Goal: Task Accomplishment & Management: Complete application form

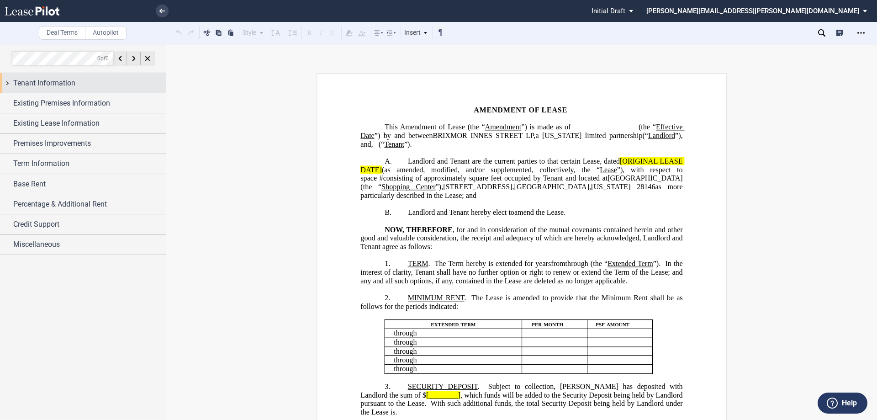
click at [8, 83] on div "Tenant Information" at bounding box center [83, 83] width 166 height 20
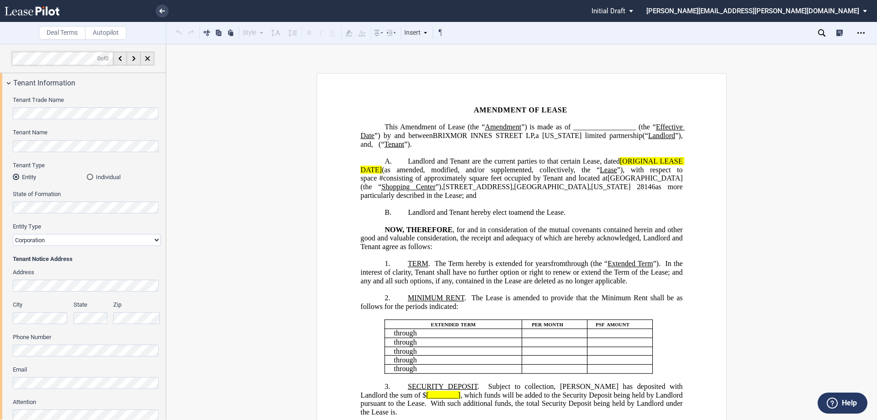
drag, startPoint x: 19, startPoint y: 241, endPoint x: 79, endPoint y: 215, distance: 65.3
click at [20, 240] on select "Corporation Limited Liability Company General Partnership Limited Partnership O…" at bounding box center [87, 240] width 148 height 12
click at [13, 234] on select "Corporation Limited Liability Company General Partnership Limited Partnership O…" at bounding box center [87, 240] width 148 height 12
click at [79, 239] on select "Corporation Limited Liability Company General Partnership Limited Partnership O…" at bounding box center [87, 240] width 148 height 12
drag, startPoint x: 645, startPoint y: 145, endPoint x: 693, endPoint y: 128, distance: 50.6
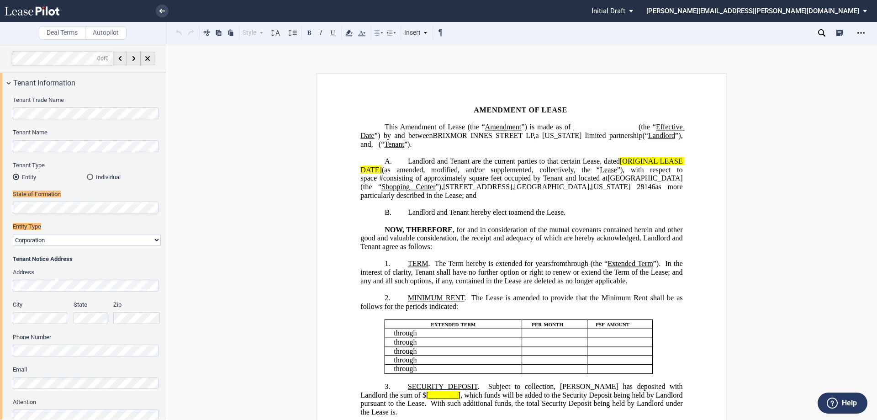
click at [379, 142] on span at bounding box center [378, 144] width 2 height 8
drag, startPoint x: 661, startPoint y: 144, endPoint x: 786, endPoint y: 87, distance: 137.4
click at [417, 143] on span "﻿rofessional" at bounding box center [399, 144] width 34 height 8
drag, startPoint x: 686, startPoint y: 146, endPoint x: 703, endPoint y: 132, distance: 21.7
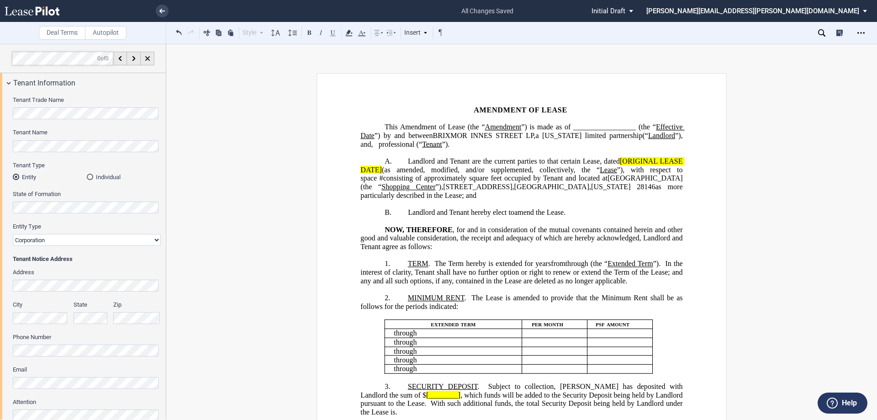
click at [428, 146] on span "﻿rofessional" at bounding box center [404, 144] width 45 height 8
drag, startPoint x: 645, startPoint y: 146, endPoint x: 690, endPoint y: 146, distance: 45.2
click at [428, 146] on span "﻿p ﻿rofessional ﻿" at bounding box center [403, 144] width 49 height 8
drag, startPoint x: 671, startPoint y: 147, endPoint x: 701, endPoint y: 142, distance: 31.1
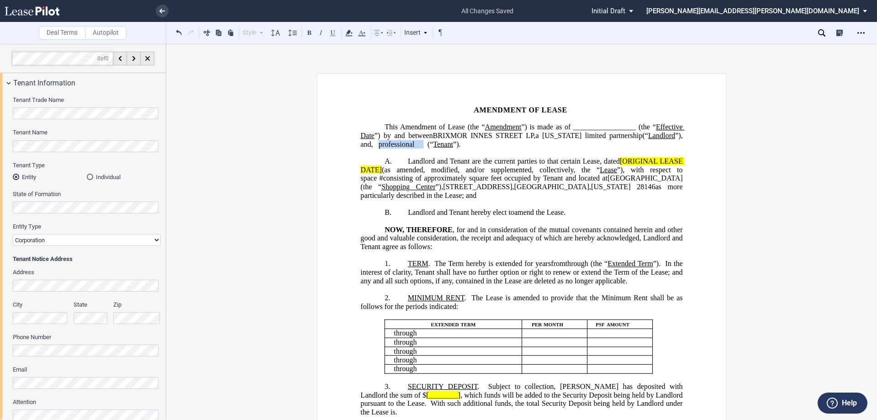
click at [428, 146] on span "﻿rofessional" at bounding box center [404, 144] width 45 height 8
click at [428, 143] on span "﻿rofessional" at bounding box center [404, 144] width 45 height 8
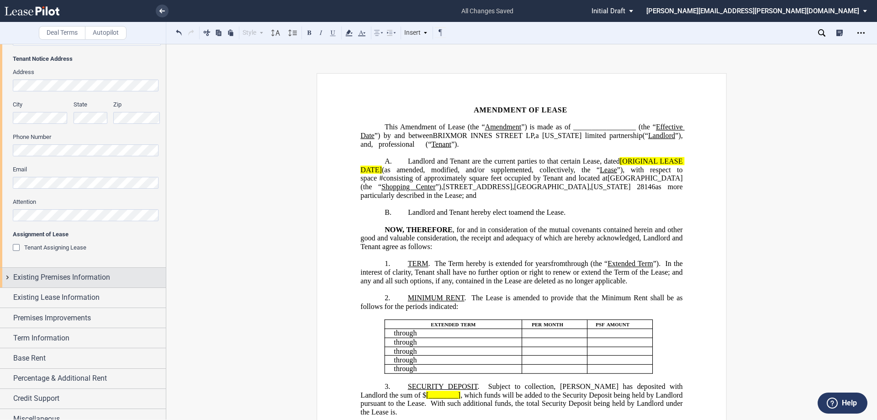
scroll to position [210, 0]
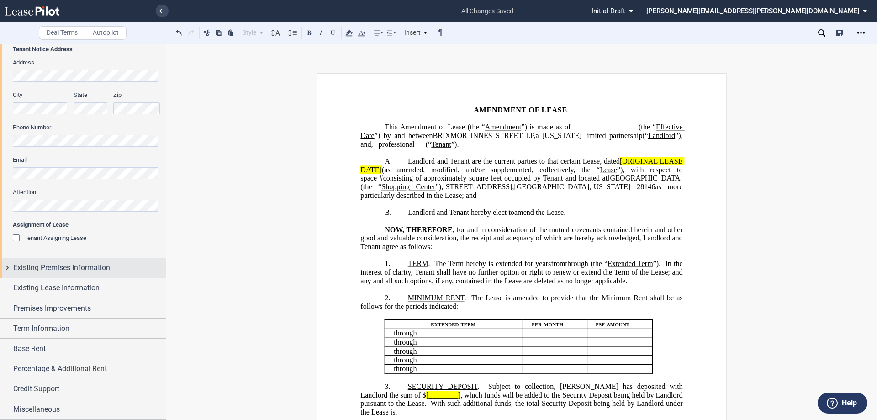
drag, startPoint x: 6, startPoint y: 269, endPoint x: 16, endPoint y: 269, distance: 10.0
click at [5, 269] on div "Existing Premises Information" at bounding box center [83, 268] width 166 height 20
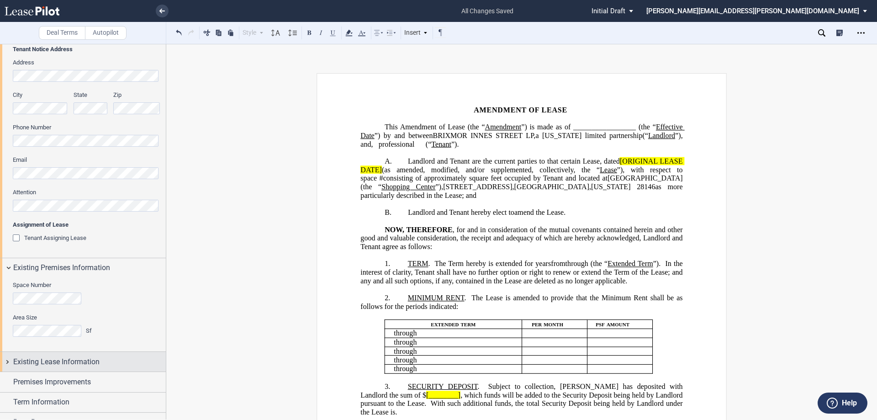
scroll to position [284, 0]
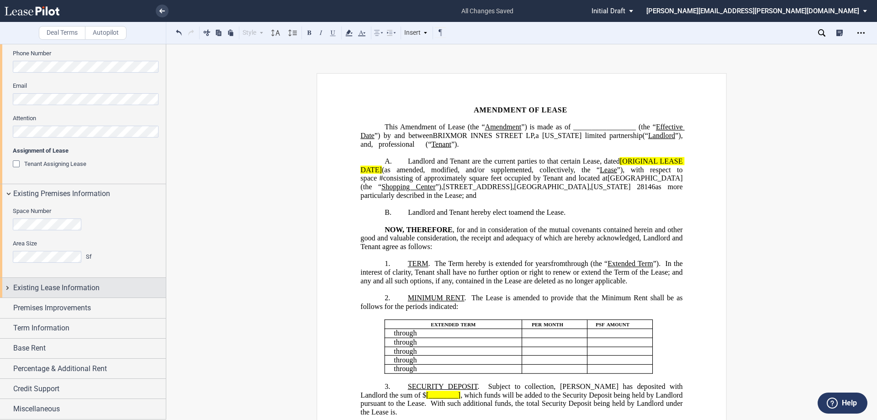
click at [7, 289] on div "Existing Lease Information" at bounding box center [83, 288] width 166 height 20
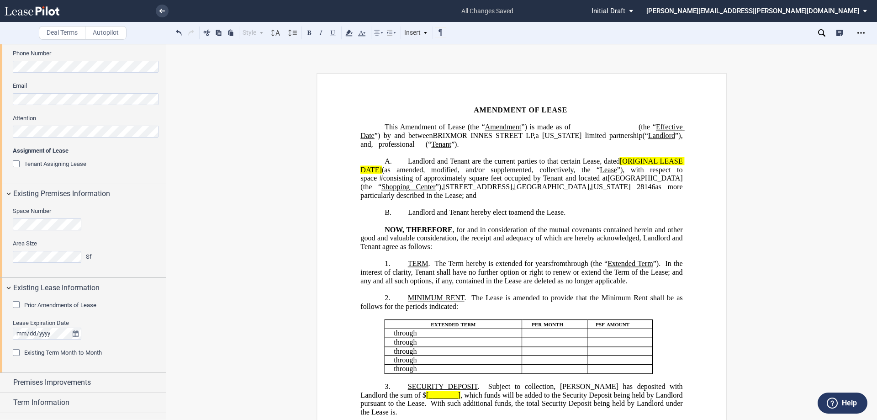
scroll to position [358, 0]
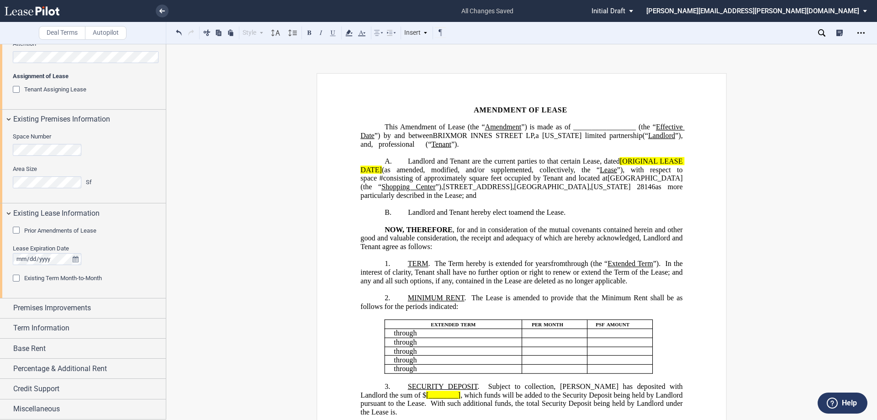
click at [12, 277] on div "Prior Amendments of Lease Number of Prior Amendments 1 2 3 4 5 6 7 8 9 10 11 12…" at bounding box center [83, 260] width 166 height 74
click at [18, 278] on div "Existing Term Month-to-Month" at bounding box center [17, 279] width 9 height 9
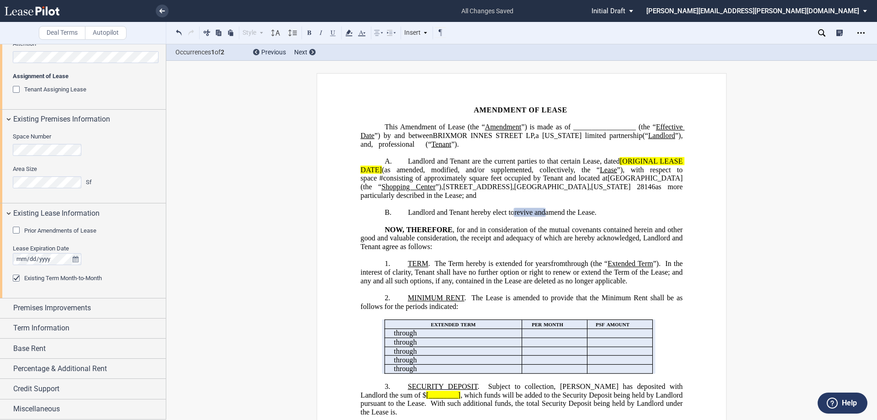
click at [19, 280] on div "Existing Term Month-to-Month" at bounding box center [17, 279] width 9 height 9
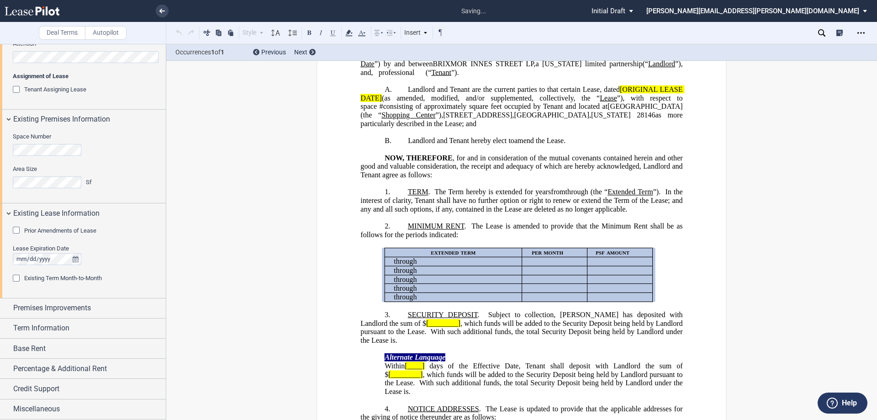
scroll to position [178, 0]
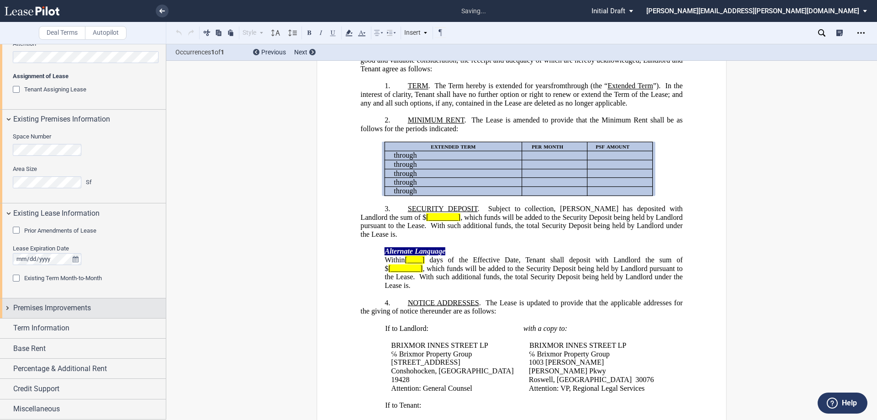
click at [6, 305] on div "Premises Improvements" at bounding box center [83, 308] width 166 height 20
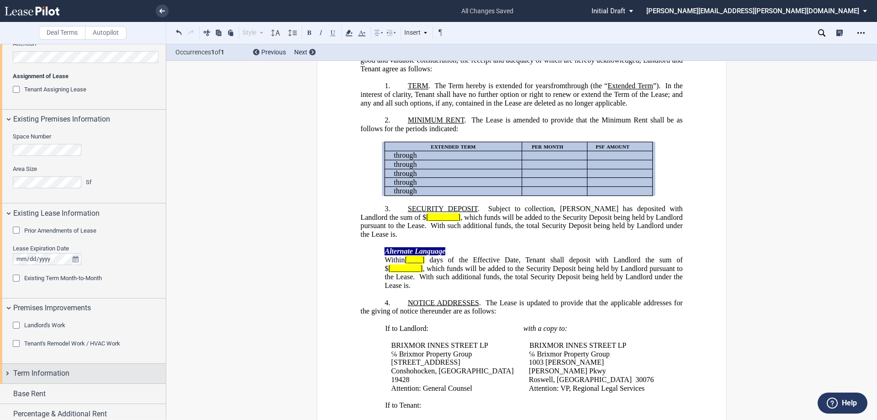
click at [6, 372] on div "Term Information" at bounding box center [83, 374] width 166 height 20
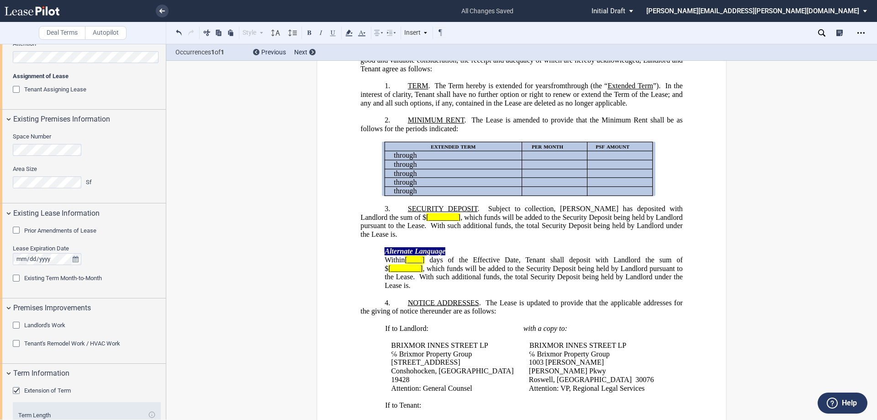
scroll to position [536, 0]
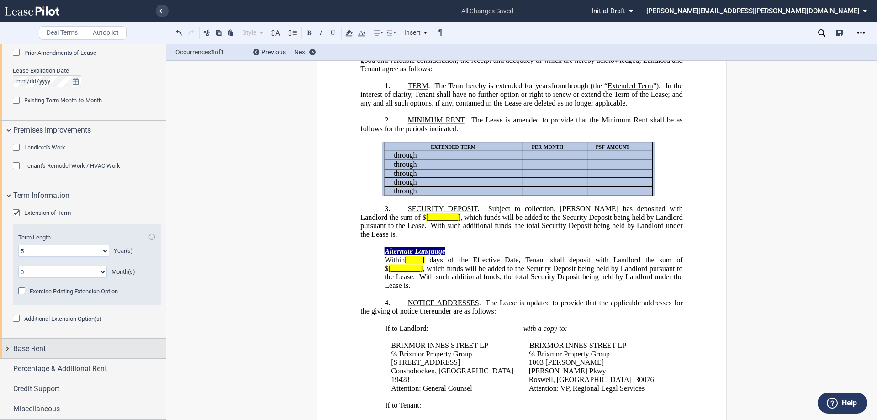
click at [6, 349] on div "Base Rent" at bounding box center [83, 348] width 166 height 20
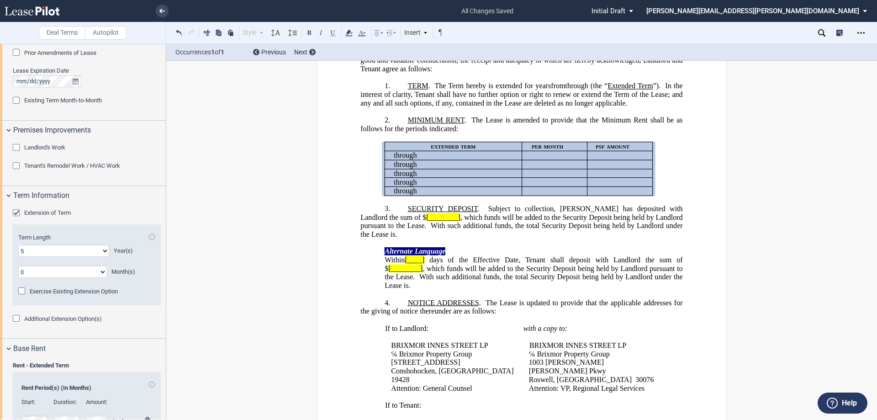
scroll to position [729, 0]
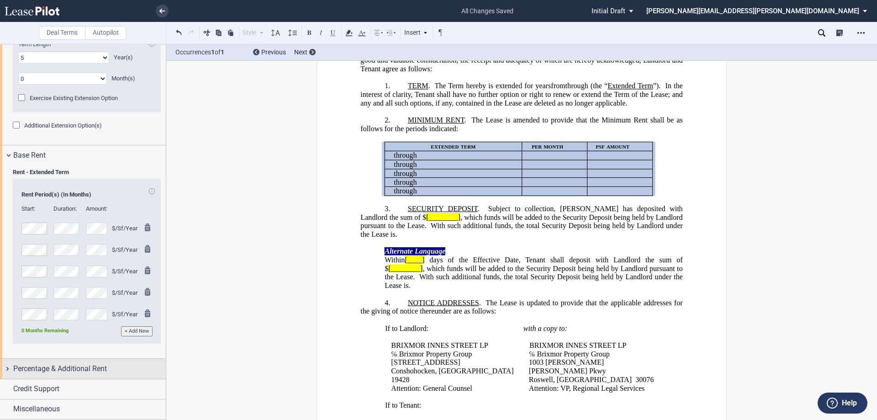
click at [7, 369] on div "Percentage & Additional Rent" at bounding box center [83, 369] width 166 height 20
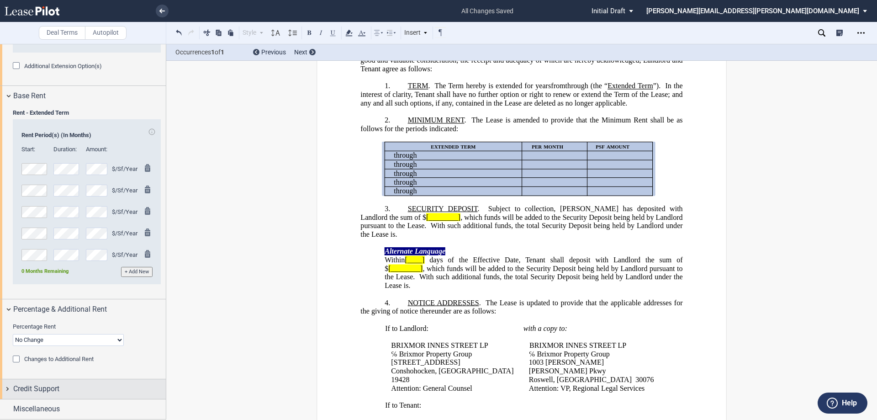
click at [6, 388] on div "Credit Support" at bounding box center [83, 389] width 166 height 20
click at [15, 405] on div "Existing Guarantor" at bounding box center [17, 406] width 9 height 9
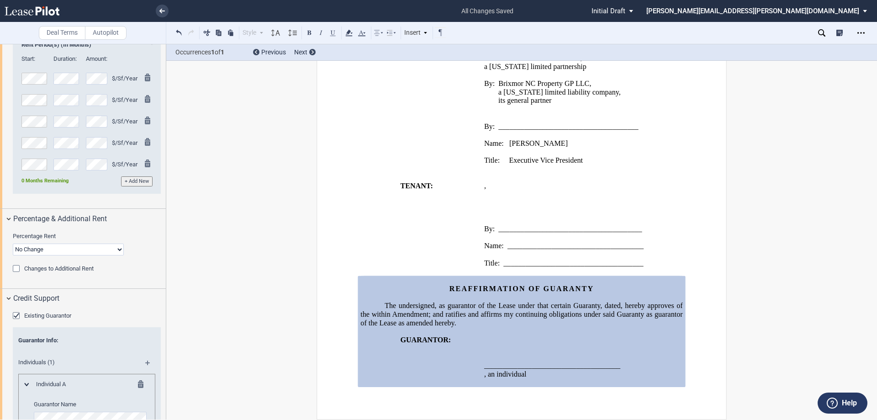
scroll to position [1017, 0]
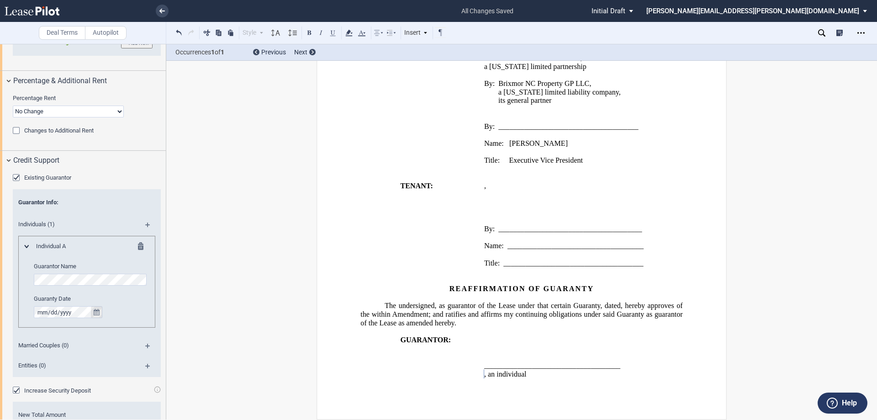
click at [98, 314] on icon "true" at bounding box center [97, 312] width 6 height 6
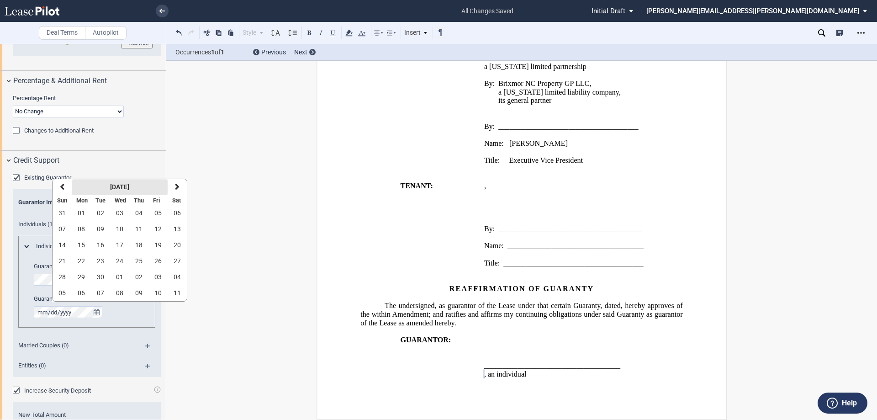
click at [117, 187] on strong "September 2025" at bounding box center [119, 186] width 19 height 7
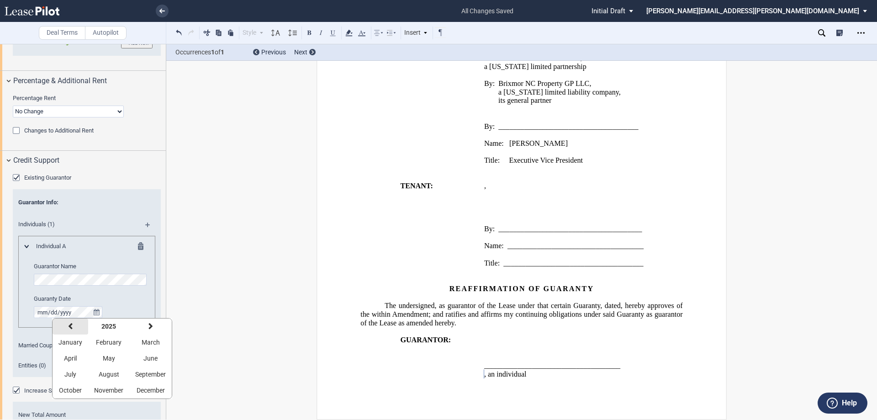
click at [71, 325] on icon "button" at bounding box center [70, 326] width 5 height 7
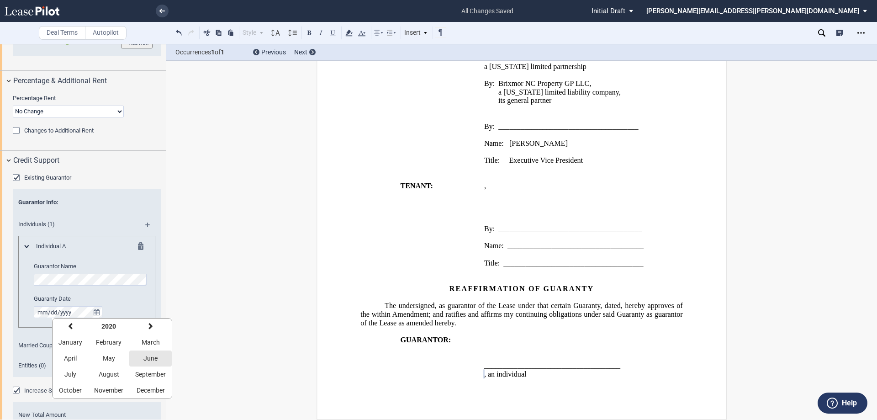
click at [148, 360] on span "June" at bounding box center [150, 357] width 14 height 7
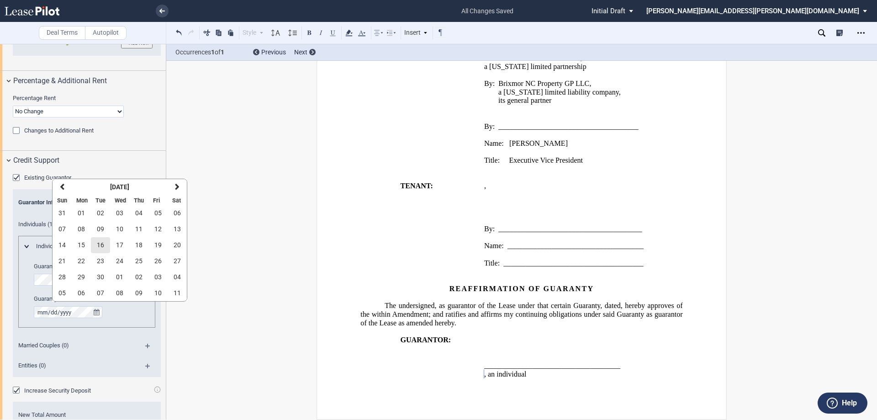
click at [103, 246] on span "16" at bounding box center [100, 244] width 7 height 7
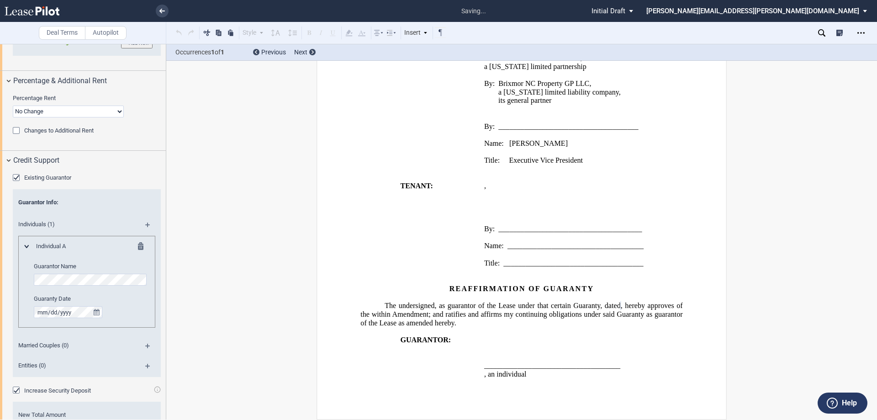
click at [147, 224] on md-icon at bounding box center [151, 227] width 12 height 11
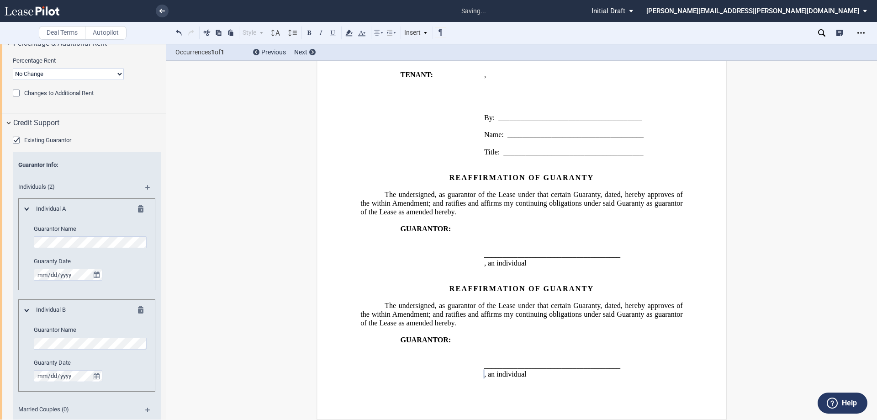
scroll to position [1108, 0]
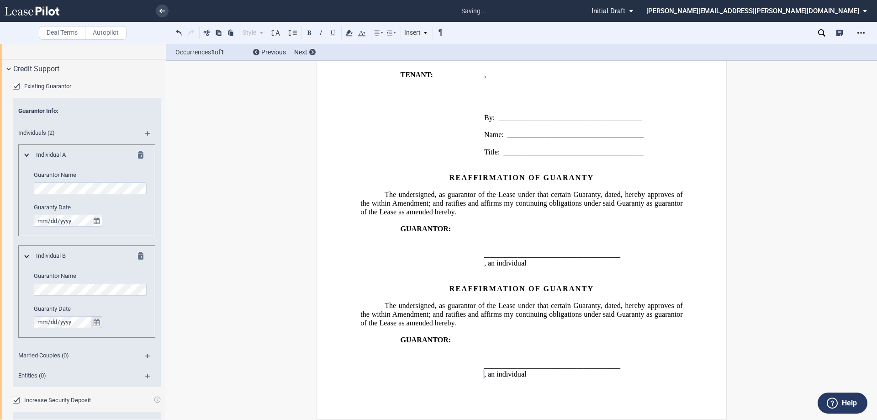
click at [95, 322] on icon "true" at bounding box center [97, 322] width 6 height 6
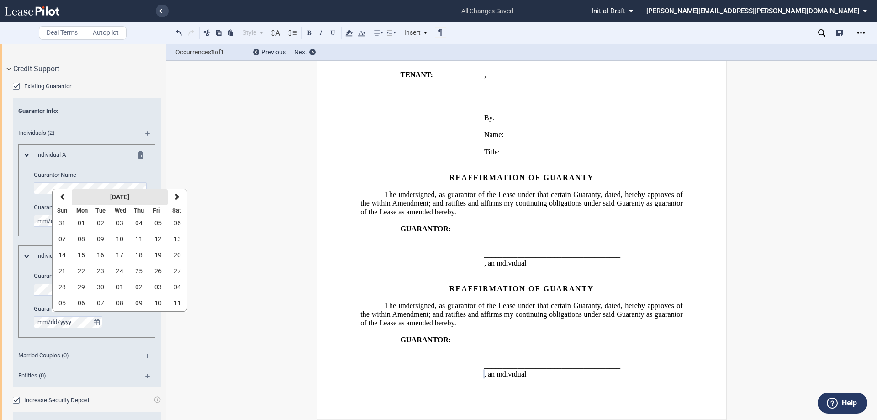
click at [129, 195] on strong "September 2025" at bounding box center [119, 196] width 19 height 7
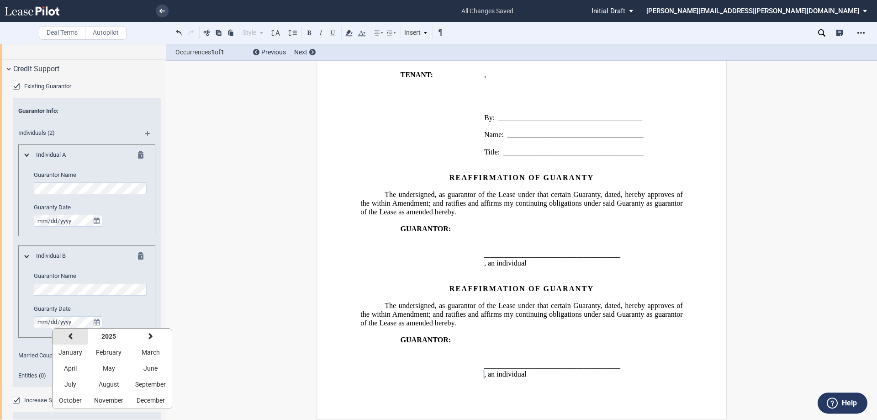
click at [69, 336] on icon "button" at bounding box center [70, 336] width 5 height 7
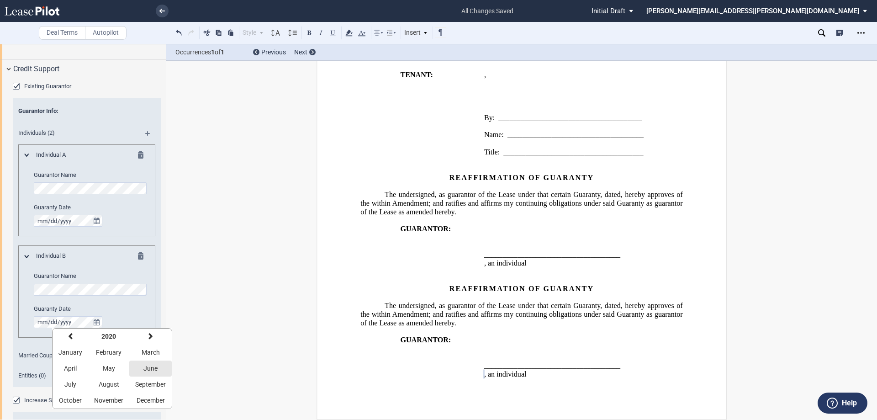
click at [148, 367] on span "June" at bounding box center [150, 368] width 14 height 7
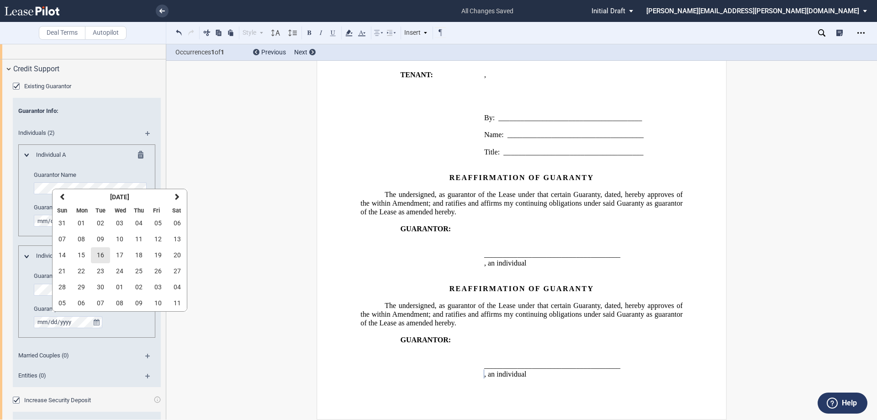
click at [100, 255] on span "16" at bounding box center [100, 254] width 7 height 7
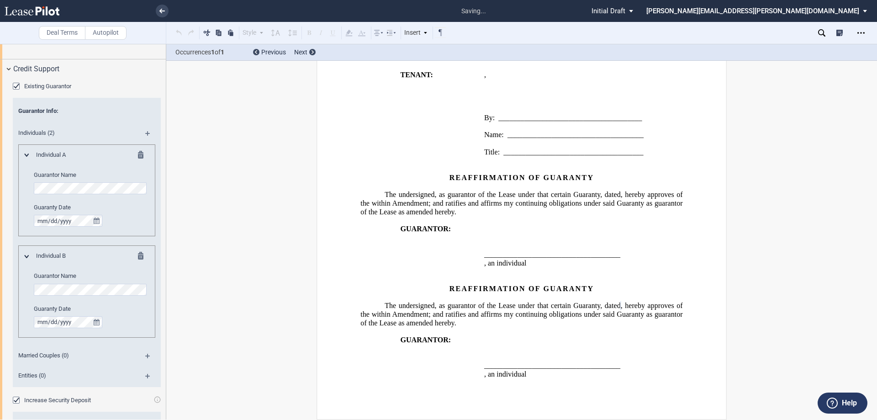
drag, startPoint x: 144, startPoint y: 132, endPoint x: 853, endPoint y: 370, distance: 747.4
click at [146, 132] on md-icon at bounding box center [151, 136] width 12 height 11
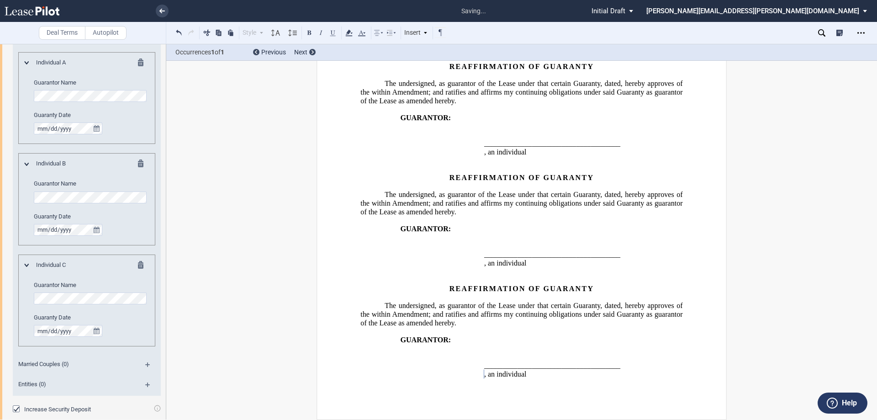
scroll to position [1245, 0]
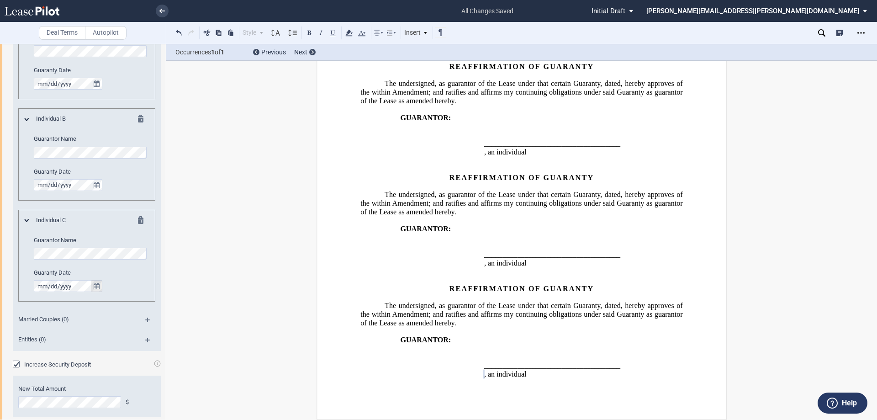
click at [100, 286] on button "true" at bounding box center [96, 286] width 11 height 12
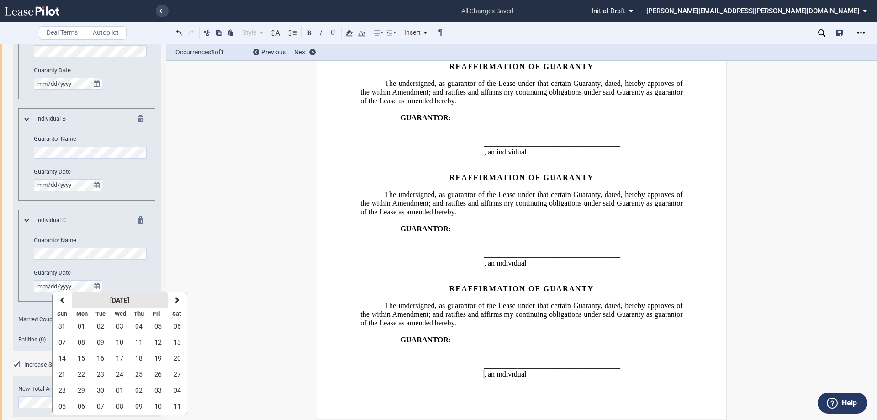
click at [110, 300] on strong "September 2025" at bounding box center [119, 299] width 19 height 7
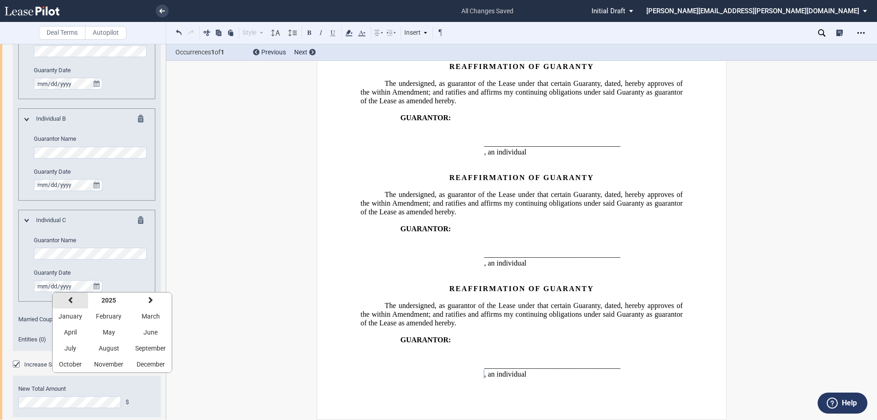
click at [72, 300] on button "previous" at bounding box center [71, 300] width 36 height 16
click at [73, 300] on button "previous" at bounding box center [71, 300] width 36 height 16
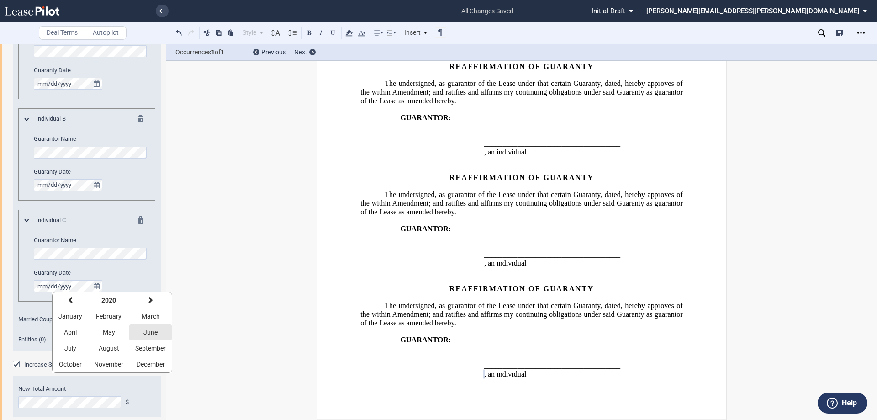
click at [153, 332] on span "June" at bounding box center [150, 331] width 14 height 7
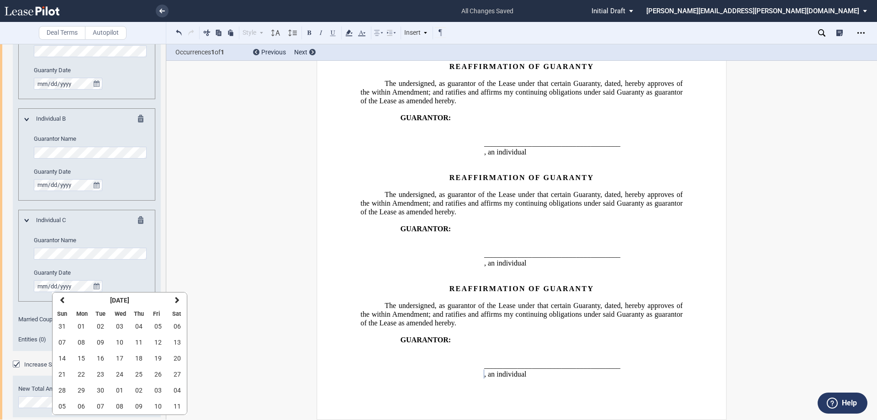
drag, startPoint x: 99, startPoint y: 356, endPoint x: 109, endPoint y: 328, distance: 29.2
click at [99, 356] on span "16" at bounding box center [100, 357] width 7 height 7
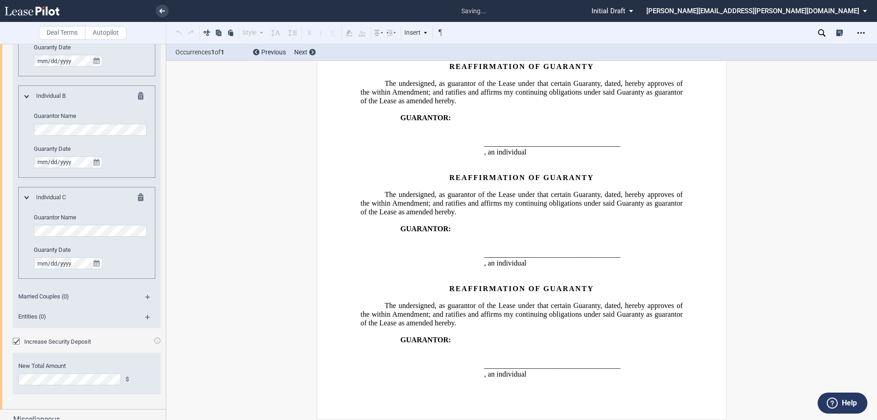
scroll to position [1279, 0]
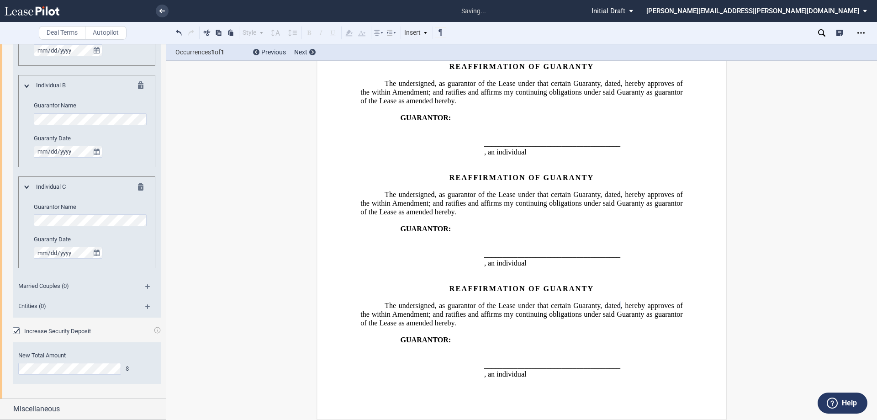
click at [16, 331] on div "Increase Security Deposit" at bounding box center [17, 331] width 9 height 9
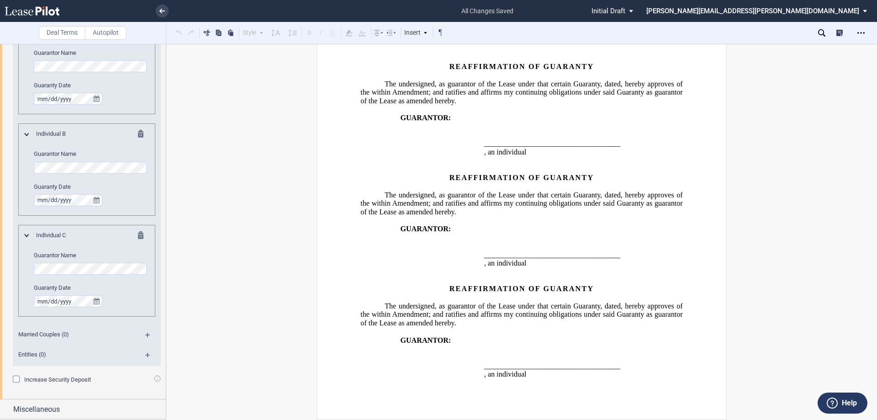
scroll to position [1166, 0]
drag, startPoint x: 6, startPoint y: 407, endPoint x: 26, endPoint y: 402, distance: 20.4
click at [7, 407] on div "Miscellaneous" at bounding box center [83, 409] width 166 height 20
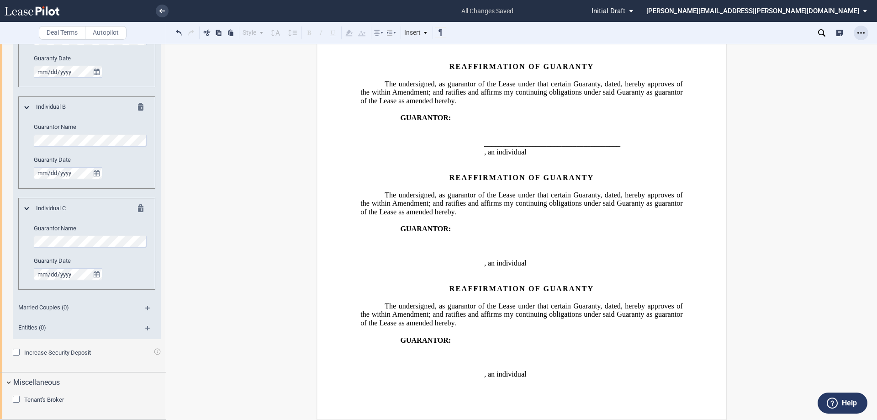
click at [867, 33] on div "Open Lease options menu" at bounding box center [861, 33] width 15 height 15
click at [766, 49] on div "Download" at bounding box center [807, 49] width 111 height 8
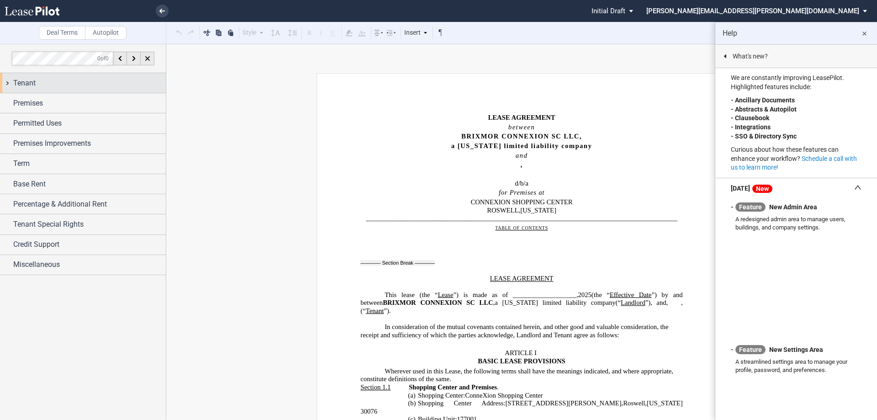
click at [7, 83] on div "Tenant" at bounding box center [83, 83] width 166 height 20
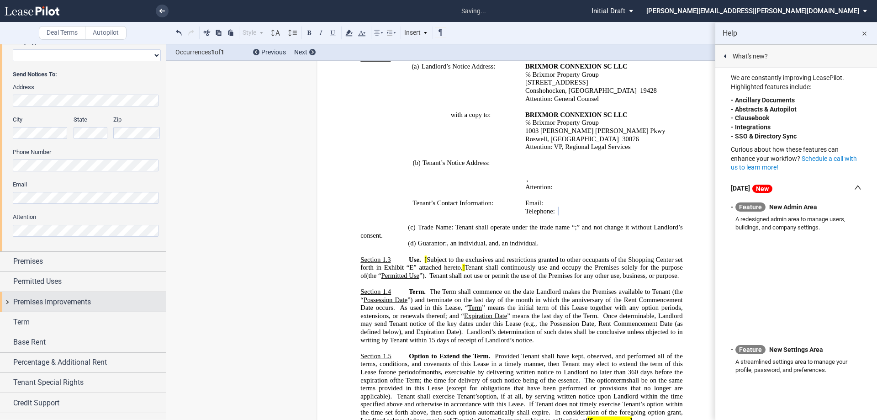
scroll to position [212, 0]
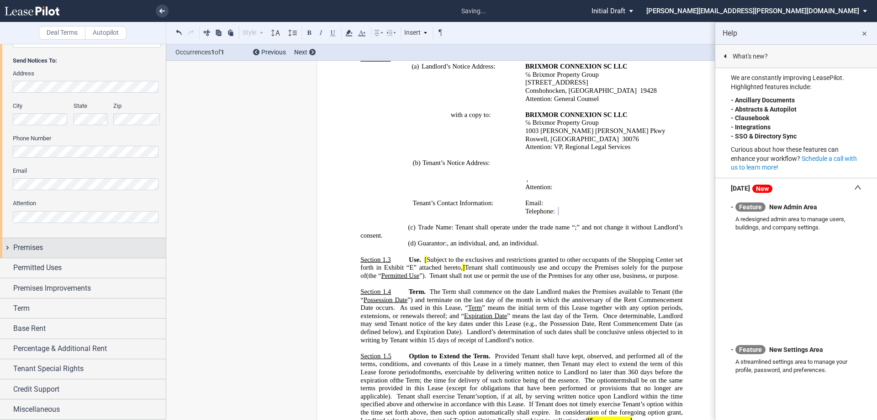
click at [7, 249] on div "Premises" at bounding box center [83, 248] width 166 height 20
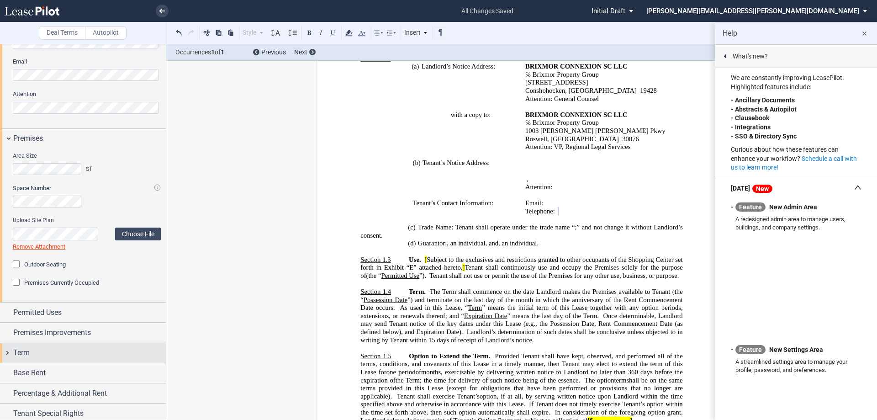
scroll to position [349, 0]
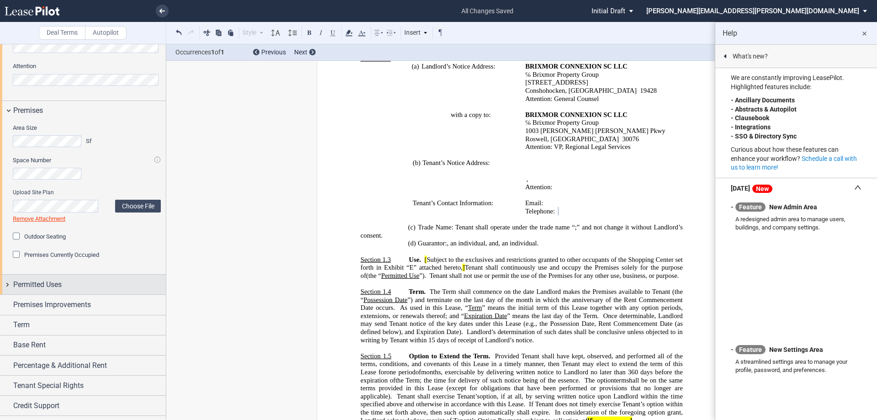
click at [5, 285] on div "Permitted Uses" at bounding box center [83, 285] width 166 height 20
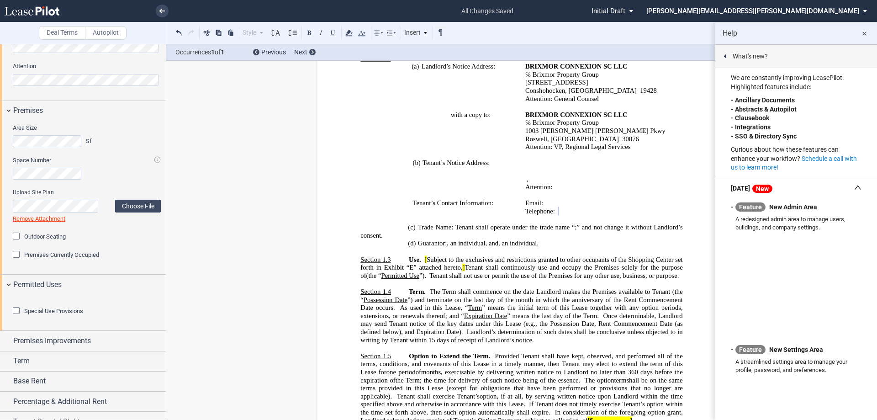
scroll to position [452, 0]
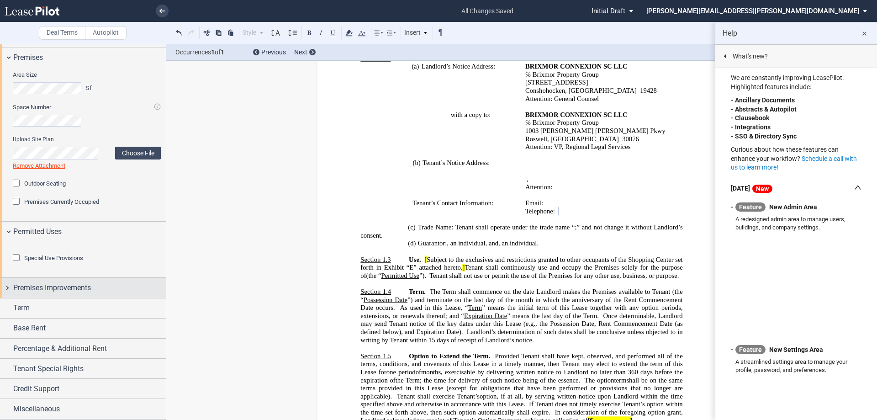
click at [9, 286] on div "Premises Improvements" at bounding box center [83, 288] width 166 height 20
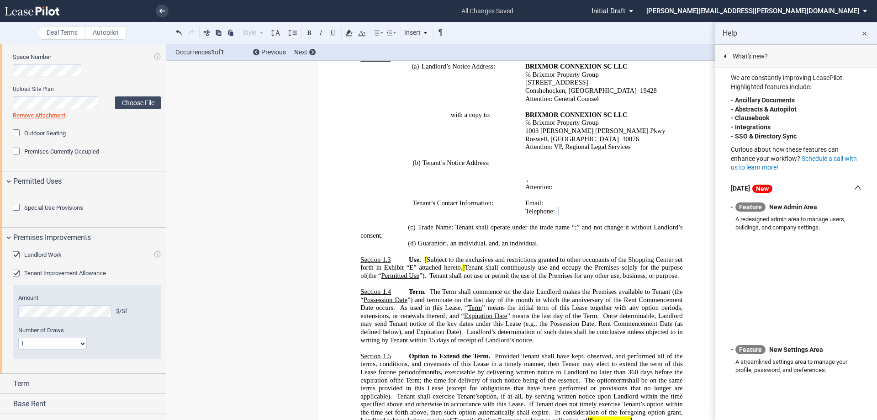
click at [19, 260] on div "Landlord Work" at bounding box center [17, 255] width 9 height 9
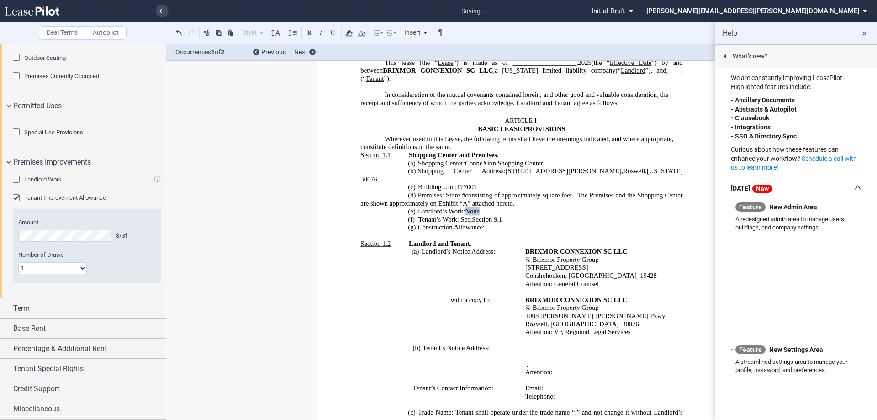
scroll to position [577, 0]
click at [8, 307] on div "Term" at bounding box center [83, 308] width 166 height 20
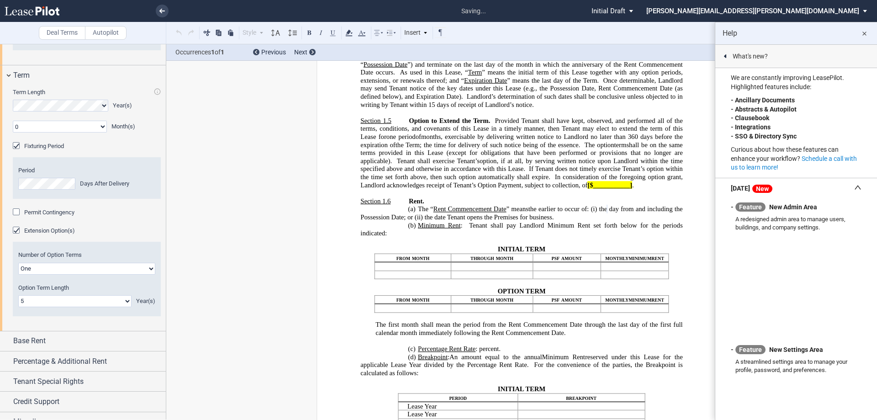
scroll to position [723, 0]
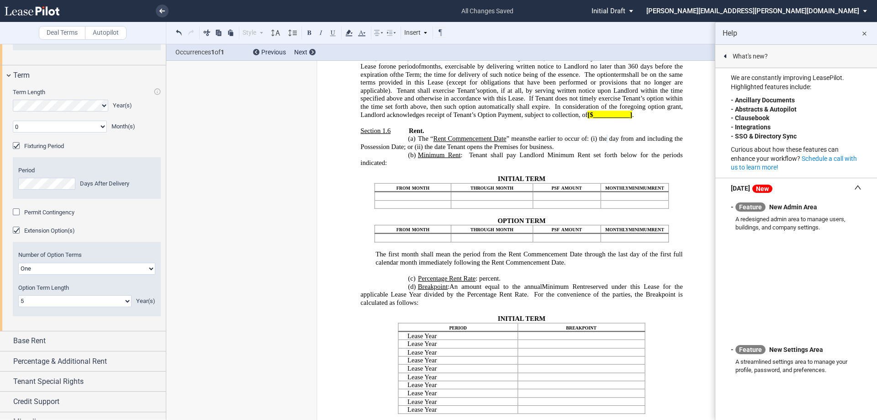
click at [18, 217] on div "Permit Contingency" at bounding box center [17, 212] width 9 height 9
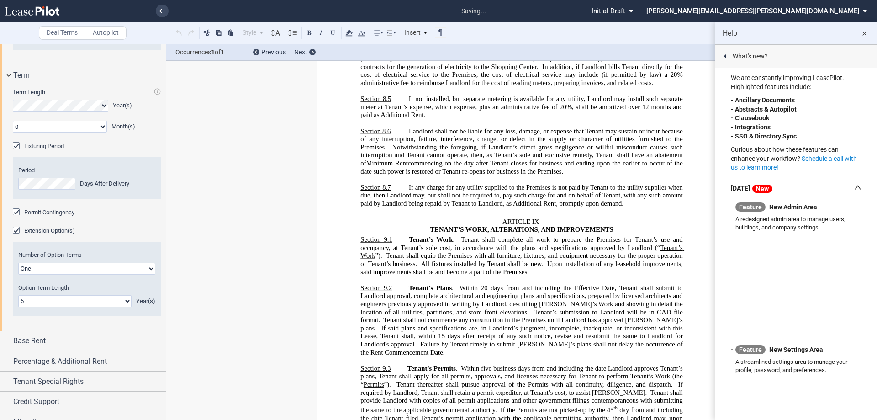
scroll to position [4823, 0]
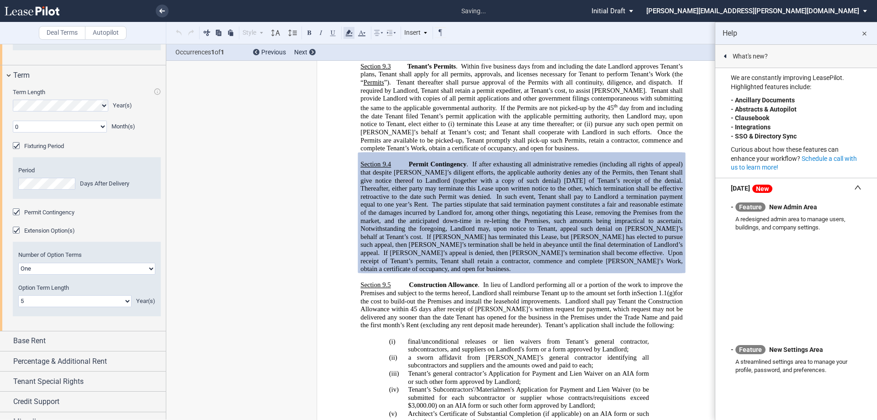
click at [350, 34] on icon at bounding box center [349, 32] width 11 height 11
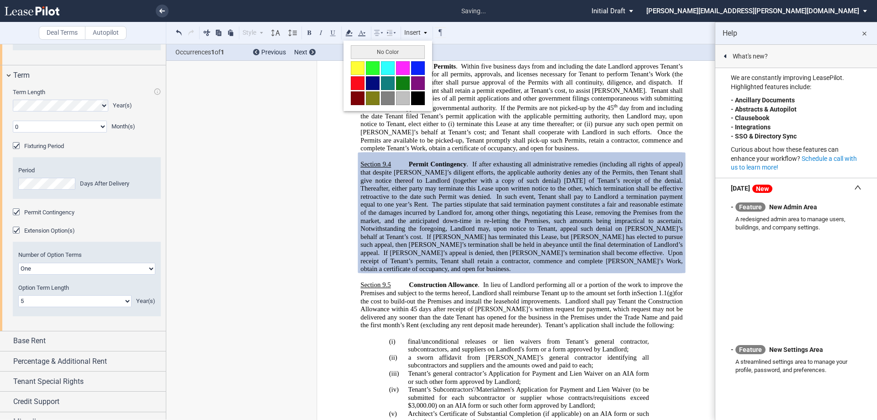
drag, startPoint x: 358, startPoint y: 65, endPoint x: 400, endPoint y: 91, distance: 49.6
click at [358, 66] on button at bounding box center [358, 68] width 14 height 14
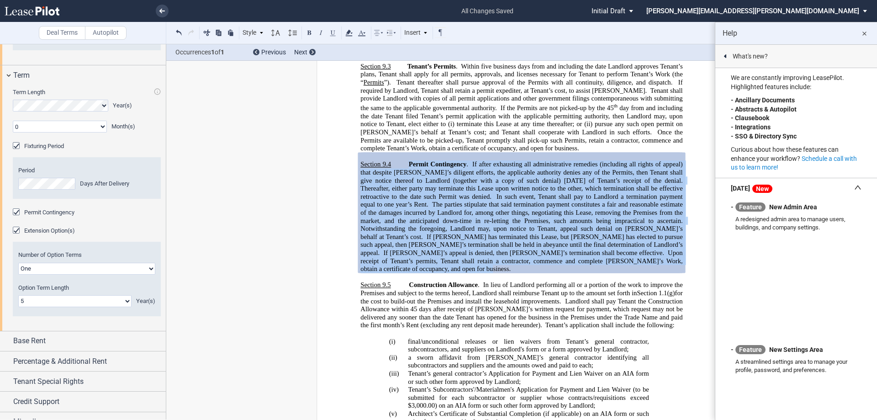
drag, startPoint x: 404, startPoint y: 161, endPoint x: 577, endPoint y: 241, distance: 190.3
click at [562, 259] on p "Section 9.4 Permit Contingency . If after exhausting all administrative remedie…" at bounding box center [521, 216] width 322 height 112
click at [351, 34] on icon at bounding box center [349, 32] width 11 height 11
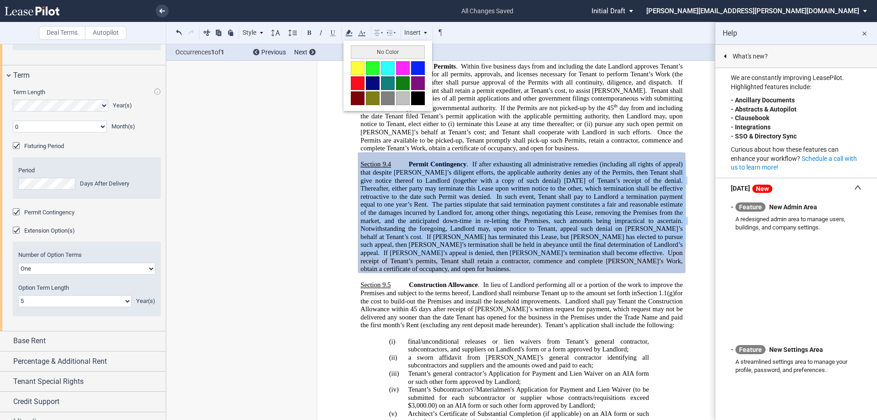
drag, startPoint x: 357, startPoint y: 64, endPoint x: 467, endPoint y: 106, distance: 117.6
click at [360, 64] on button at bounding box center [358, 68] width 14 height 14
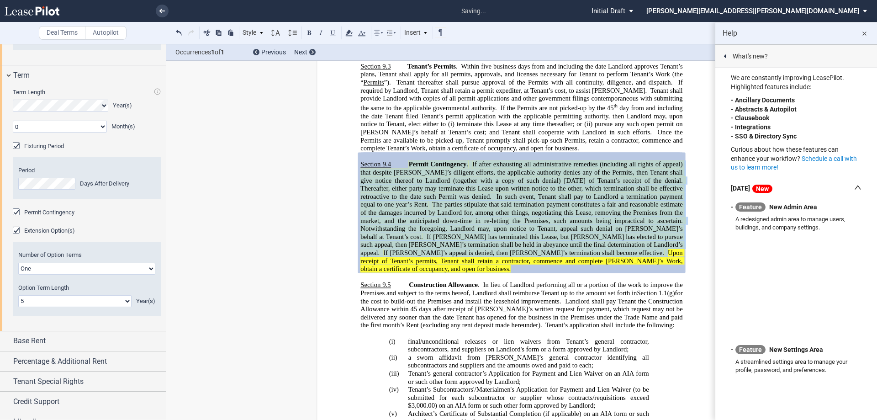
drag, startPoint x: 531, startPoint y: 204, endPoint x: 557, endPoint y: 197, distance: 26.5
click at [531, 203] on span "The parties stipulate that said termination payment constitutes a fair and reas…" at bounding box center [522, 213] width 324 height 24
drag, startPoint x: 494, startPoint y: 123, endPoint x: 517, endPoint y: 116, distance: 24.4
click at [494, 122] on span "terminate this Lease at any time thereafter; or (ii)" at bounding box center [525, 124] width 136 height 8
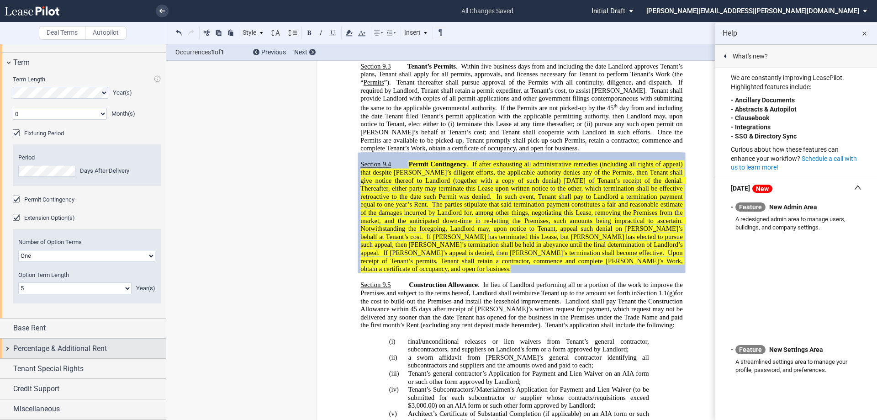
scroll to position [823, 0]
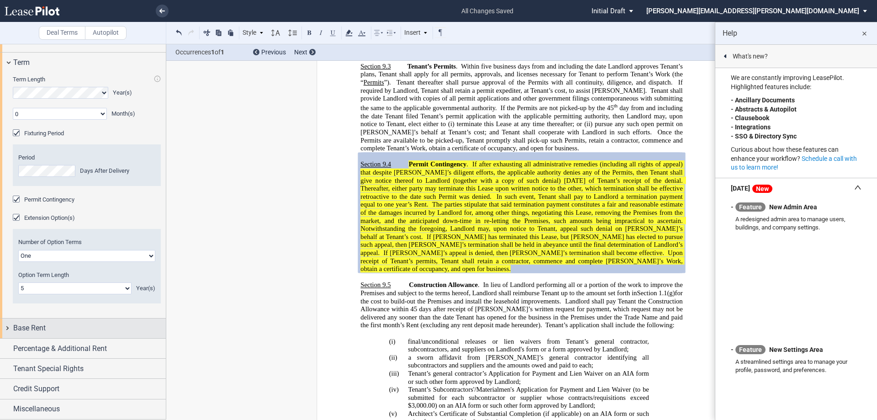
click at [7, 328] on div "Base Rent" at bounding box center [83, 328] width 166 height 20
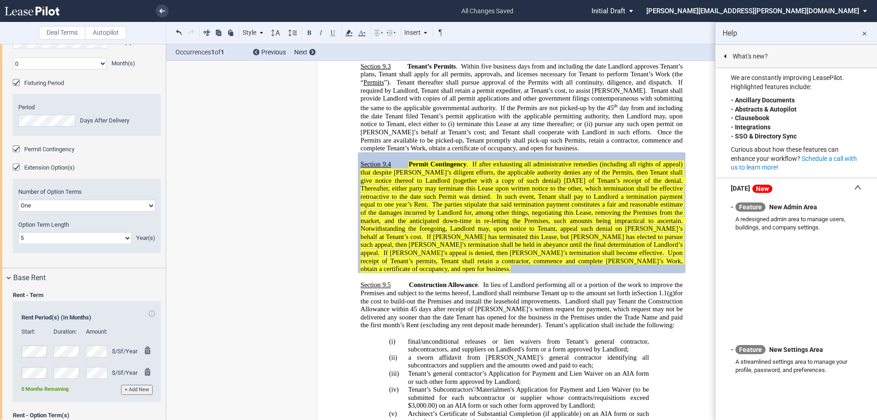
scroll to position [1074, 0]
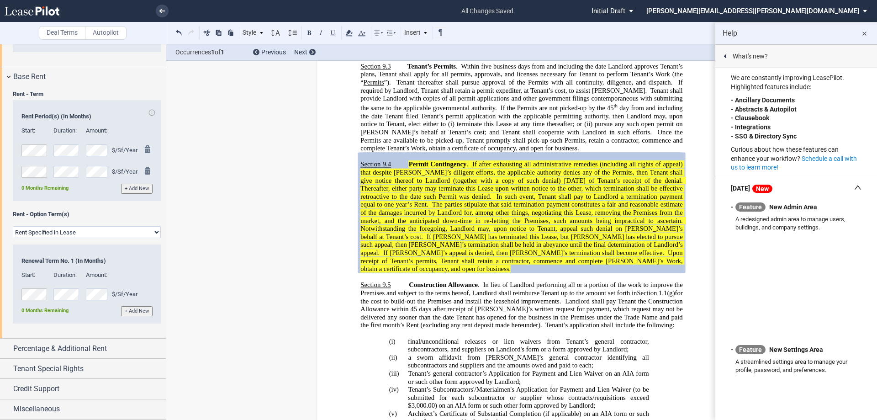
click at [155, 233] on select "Rent Set At Fair Market Value Rent Specified in Lease" at bounding box center [87, 232] width 148 height 12
click at [7, 346] on div "Percentage & Additional Rent" at bounding box center [83, 348] width 166 height 20
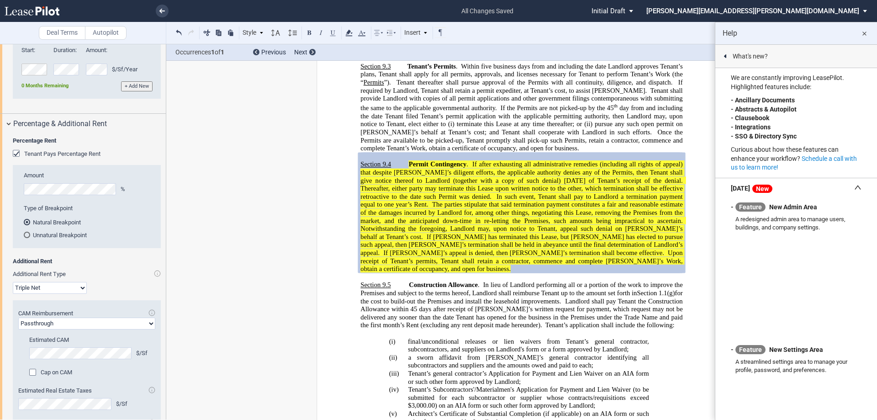
scroll to position [1257, 0]
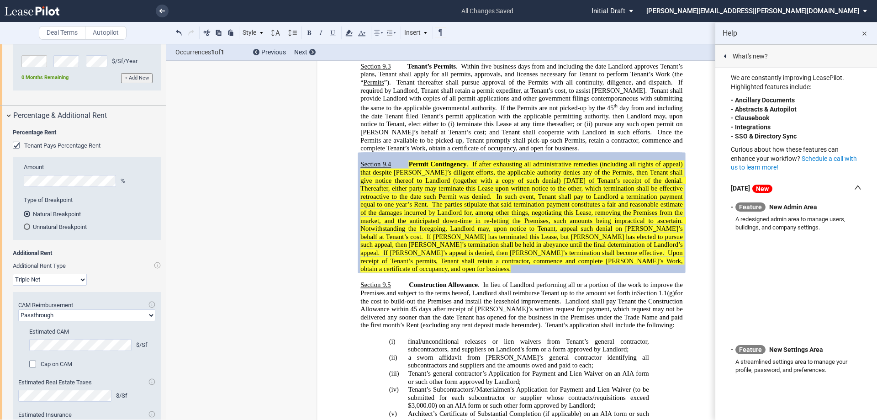
click at [17, 151] on div "Tenant Pays Percentage Rent" at bounding box center [17, 146] width 9 height 9
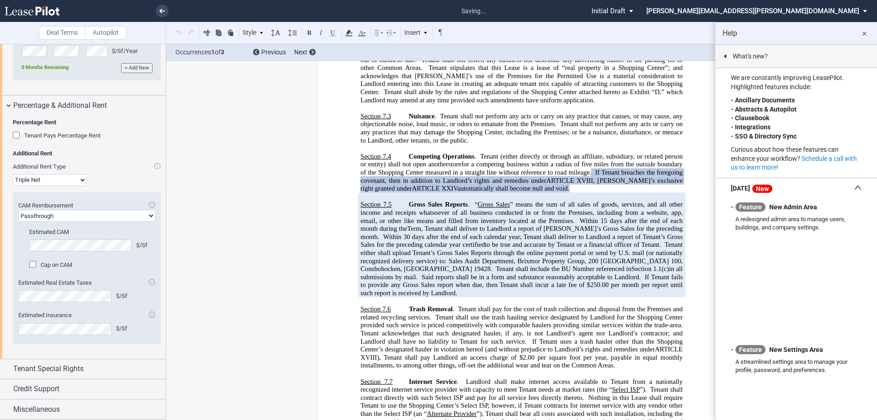
scroll to position [1317, 0]
click at [148, 215] on select "Passthrough Fixed" at bounding box center [86, 216] width 137 height 12
select select "fixed"
click at [18, 210] on select "Passthrough Fixed" at bounding box center [86, 216] width 137 height 12
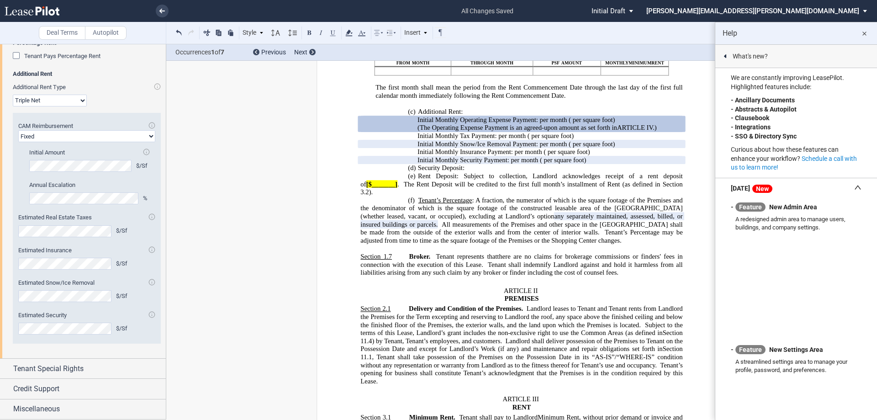
scroll to position [1397, 0]
click at [7, 369] on div "Tenant Special Rights" at bounding box center [83, 369] width 166 height 20
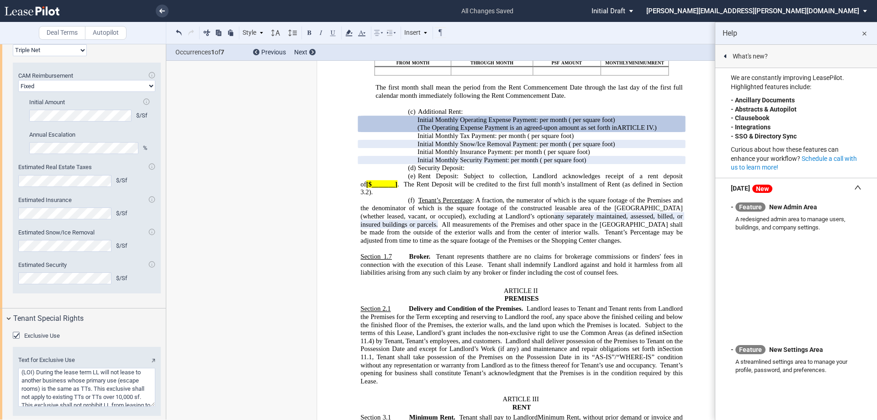
scroll to position [1499, 0]
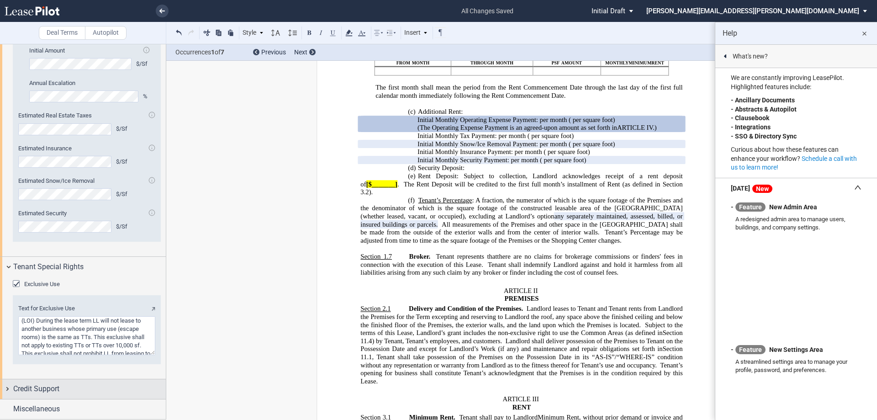
click at [8, 388] on div "Credit Support" at bounding box center [83, 389] width 166 height 20
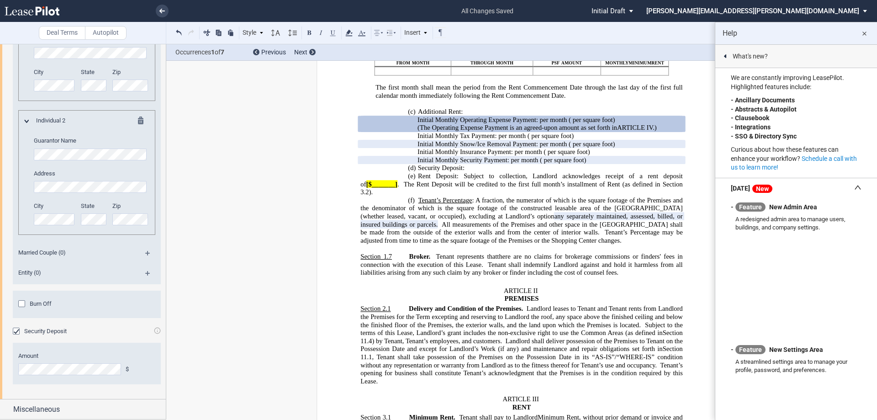
scroll to position [1982, 0]
click at [5, 407] on div "Miscellaneous" at bounding box center [83, 409] width 166 height 20
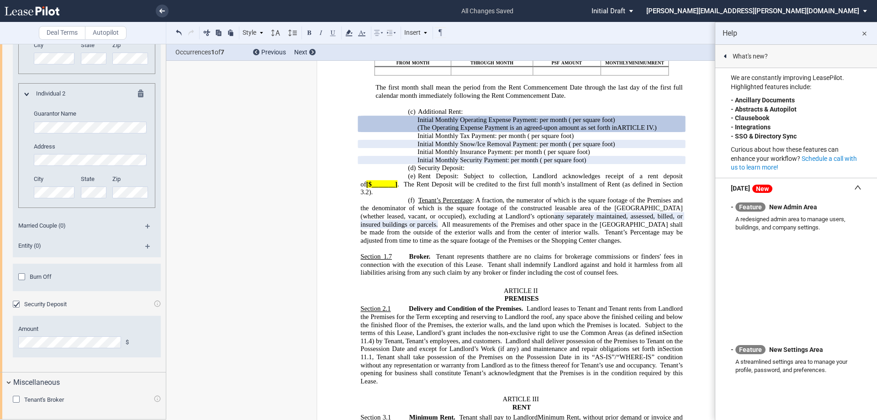
scroll to position [2009, 0]
drag, startPoint x: 18, startPoint y: 399, endPoint x: 152, endPoint y: 287, distance: 174.1
click at [19, 399] on div "Tenant's Broker" at bounding box center [17, 400] width 9 height 9
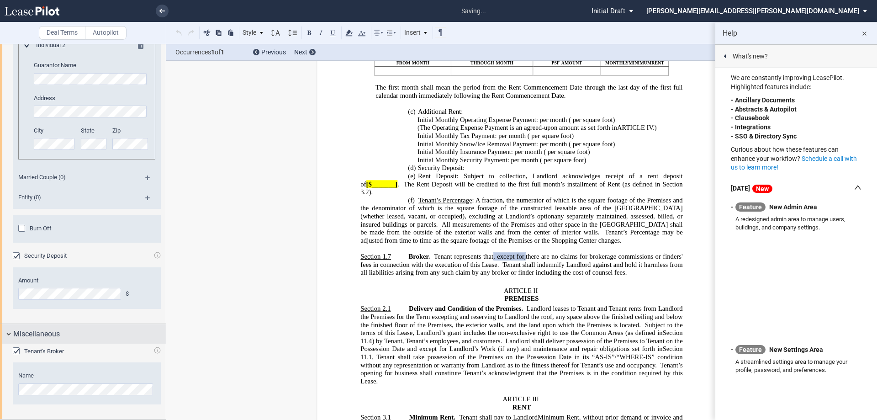
scroll to position [2057, 0]
click at [868, 32] on md-icon "close" at bounding box center [864, 33] width 11 height 11
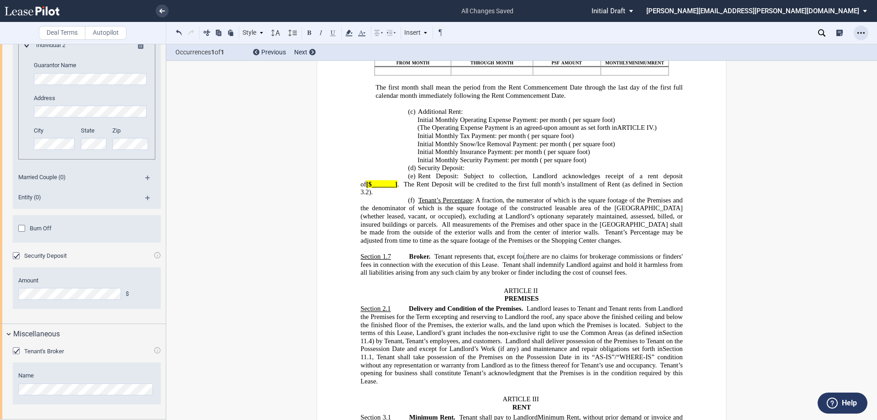
click at [863, 33] on use "Open Lease options menu" at bounding box center [860, 32] width 7 height 1
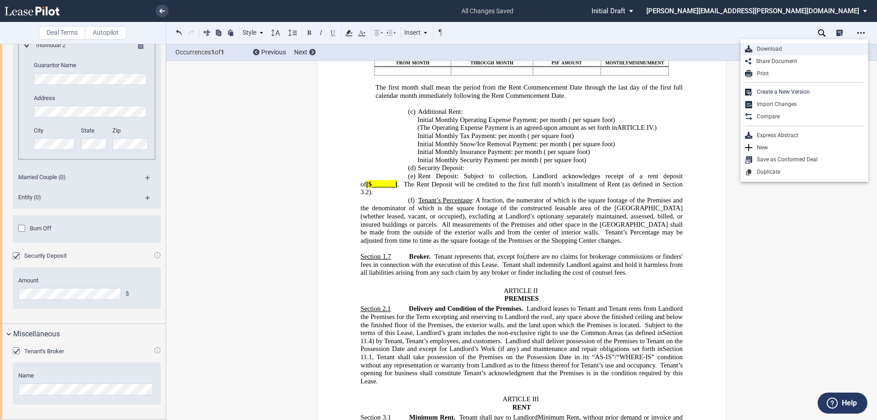
click at [765, 48] on div "Download" at bounding box center [807, 49] width 111 height 8
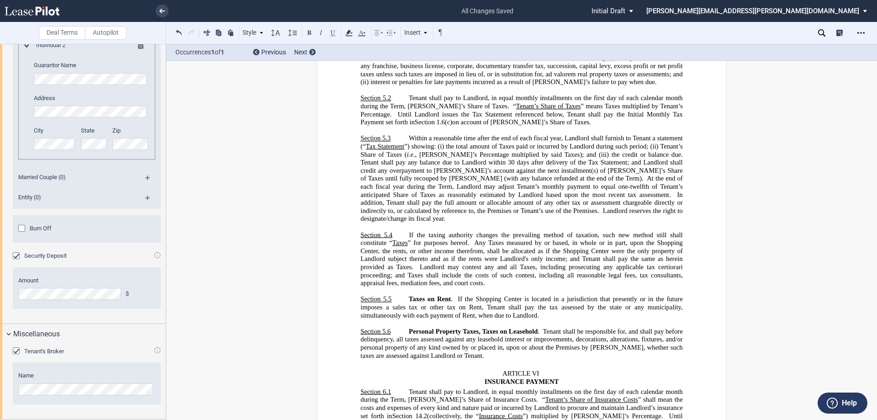
scroll to position [2625, 0]
